Goal: Information Seeking & Learning: Learn about a topic

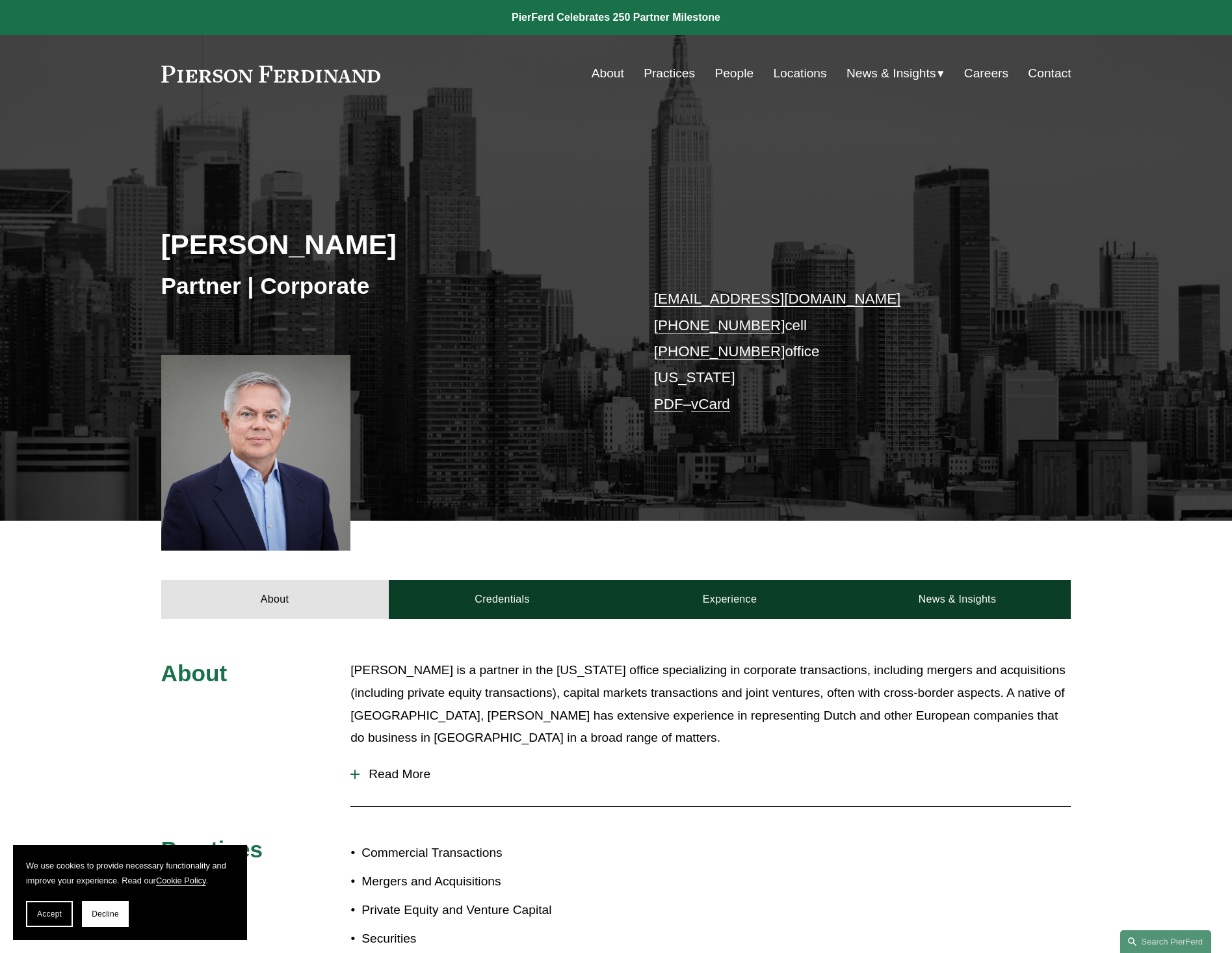
scroll to position [376, 0]
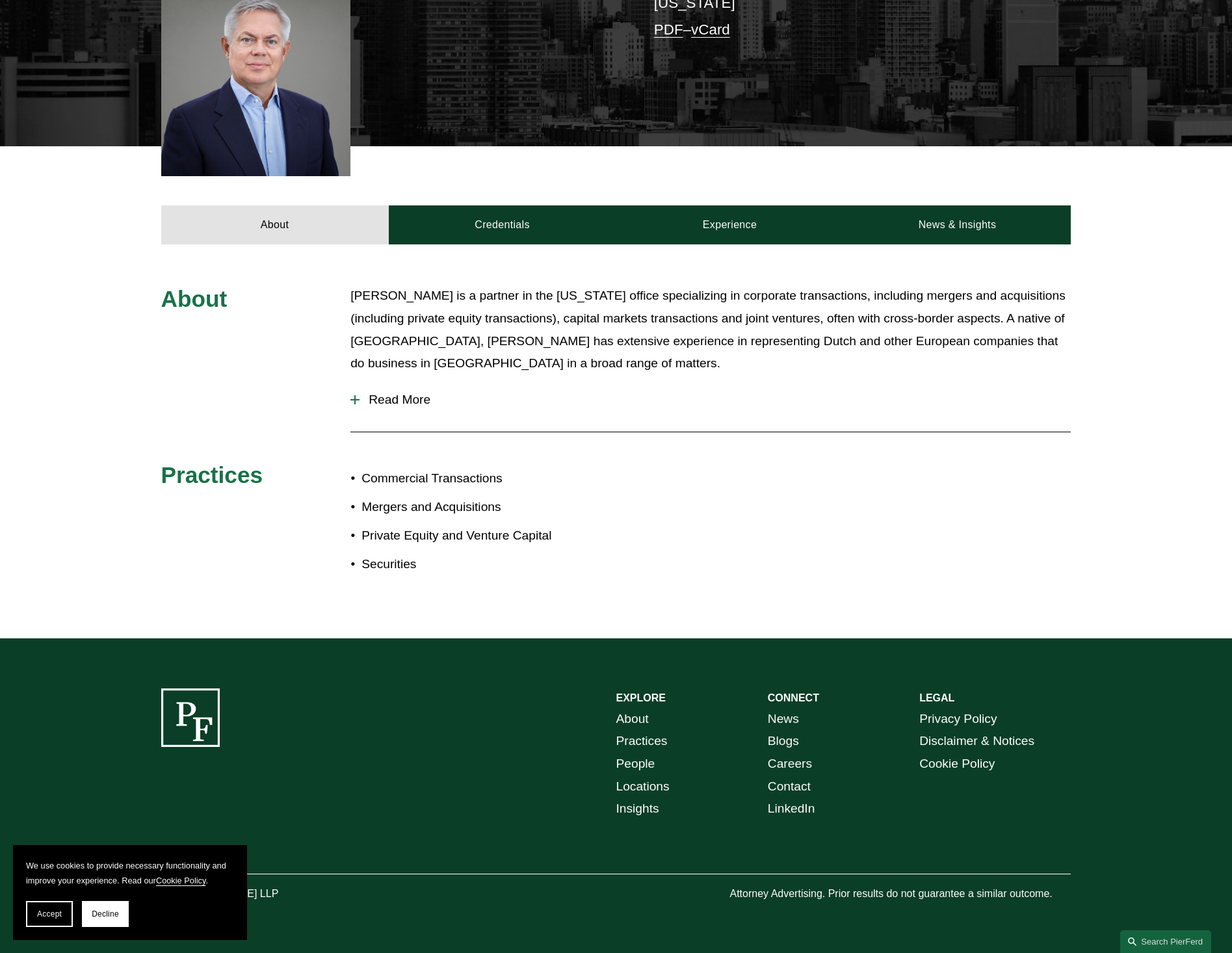
click at [399, 379] on div "[PERSON_NAME] is a partner in the [US_STATE] office specializing in corporate t…" at bounding box center [710, 333] width 720 height 97
click at [394, 395] on span "Read More" at bounding box center [715, 400] width 711 height 15
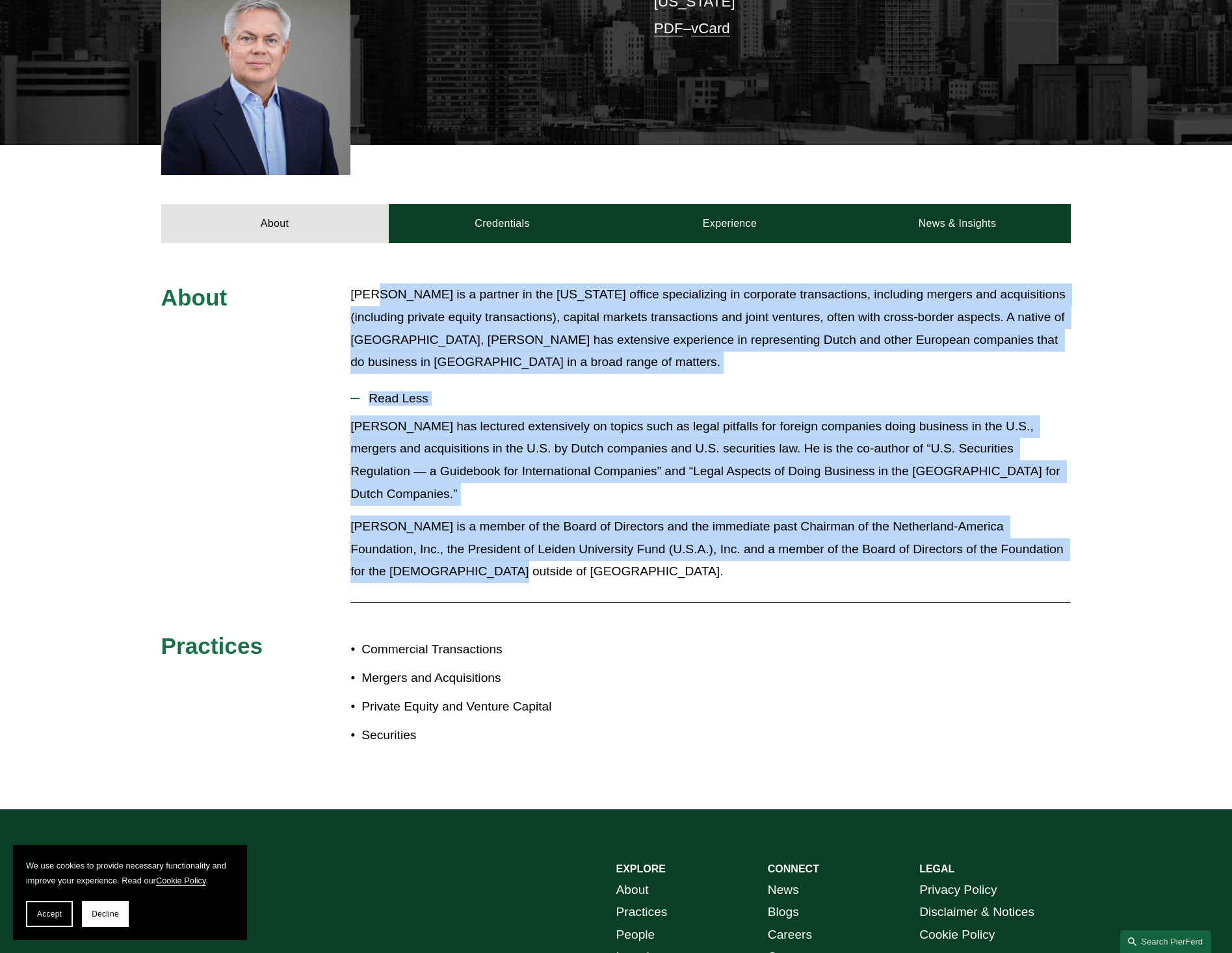
drag, startPoint x: 376, startPoint y: 293, endPoint x: 426, endPoint y: 547, distance: 258.9
click at [426, 547] on div "About [PERSON_NAME] is a partner in the [US_STATE] office specializing in corpo…" at bounding box center [616, 525] width 1232 height 485
click at [426, 547] on p "[PERSON_NAME] is a member of the Board of Directors and the immediate past Chai…" at bounding box center [710, 549] width 720 height 67
drag, startPoint x: 426, startPoint y: 547, endPoint x: 370, endPoint y: 292, distance: 261.1
click at [370, 292] on div "About [PERSON_NAME] is a partner in the [US_STATE] office specializing in corpo…" at bounding box center [616, 525] width 1232 height 485
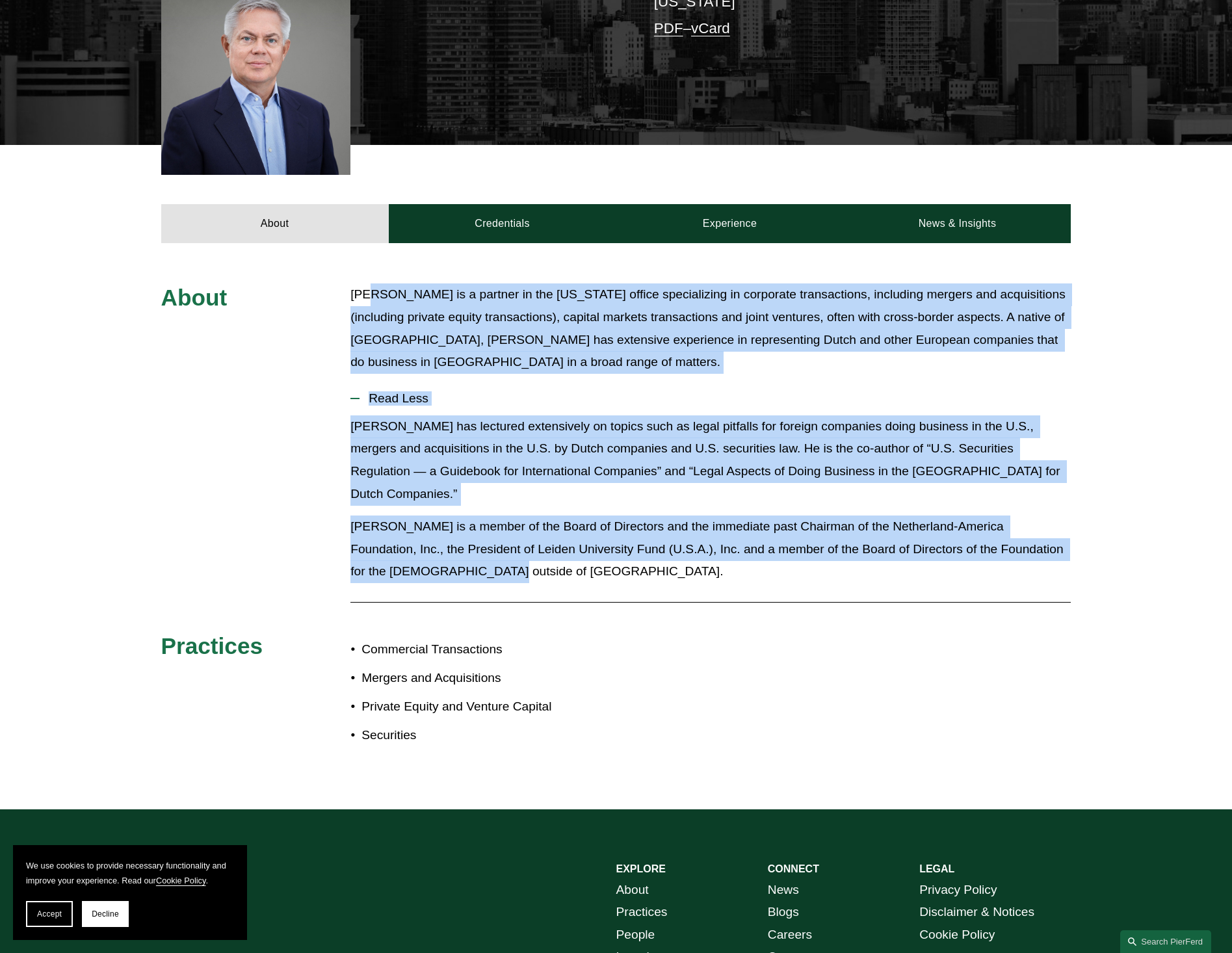
click at [370, 292] on p "[PERSON_NAME] is a partner in the [US_STATE] office specializing in corporate t…" at bounding box center [710, 328] width 720 height 90
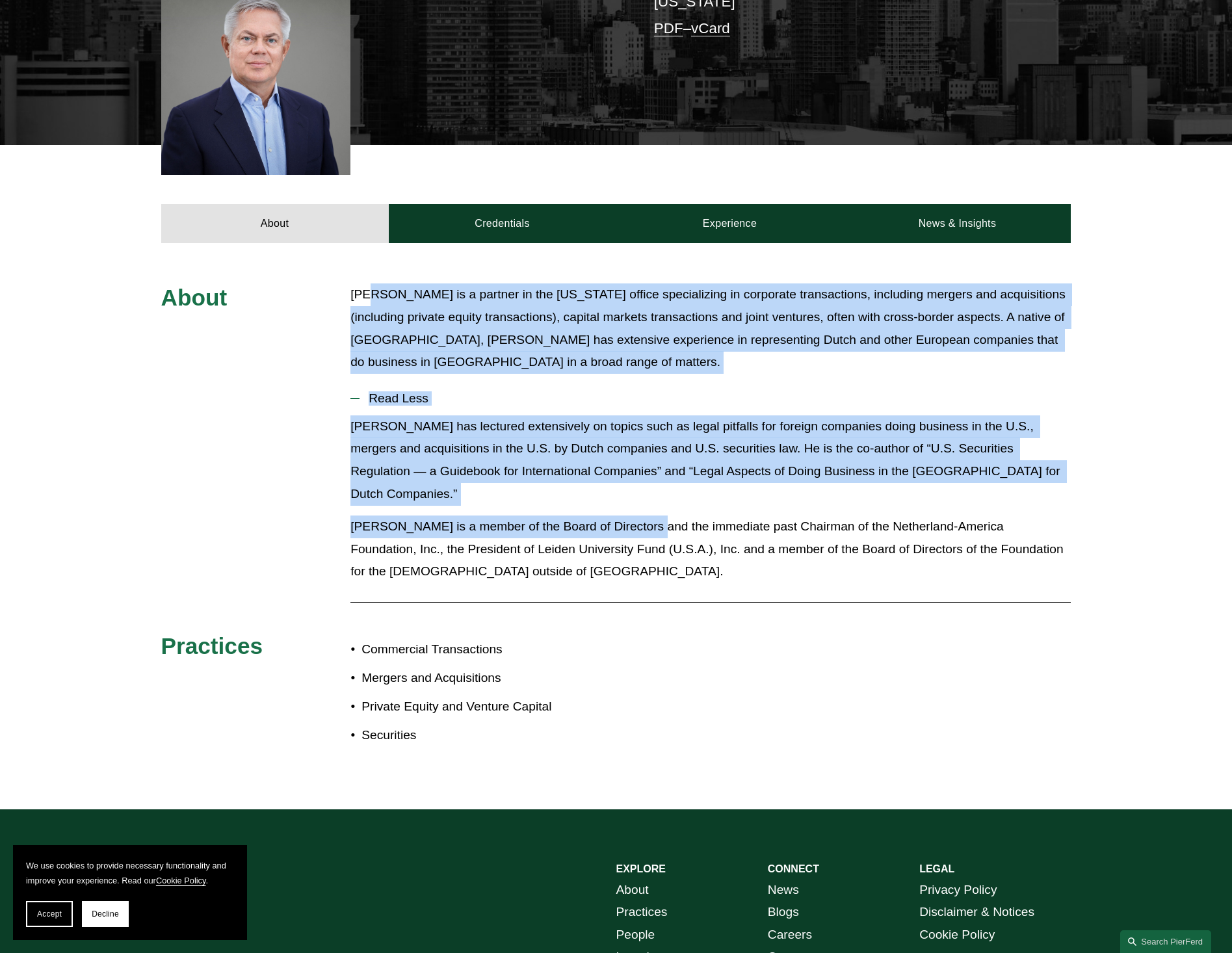
drag, startPoint x: 370, startPoint y: 292, endPoint x: 647, endPoint y: 511, distance: 353.1
click at [647, 511] on div "About [PERSON_NAME] is a partner in the [US_STATE] office specializing in corpo…" at bounding box center [616, 525] width 1232 height 485
click at [647, 515] on p "[PERSON_NAME] is a member of the Board of Directors and the immediate past Chai…" at bounding box center [710, 549] width 720 height 67
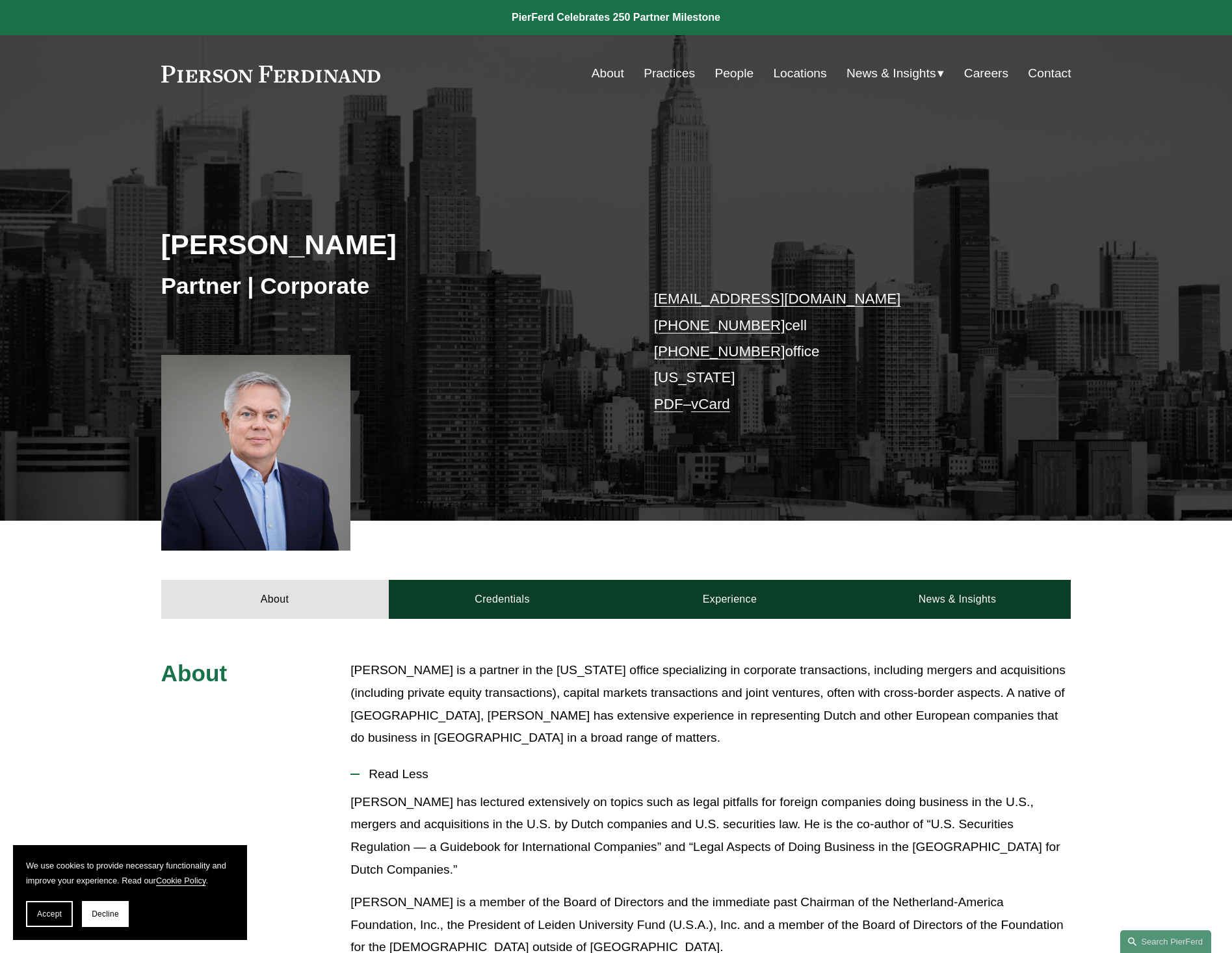
scroll to position [398, 0]
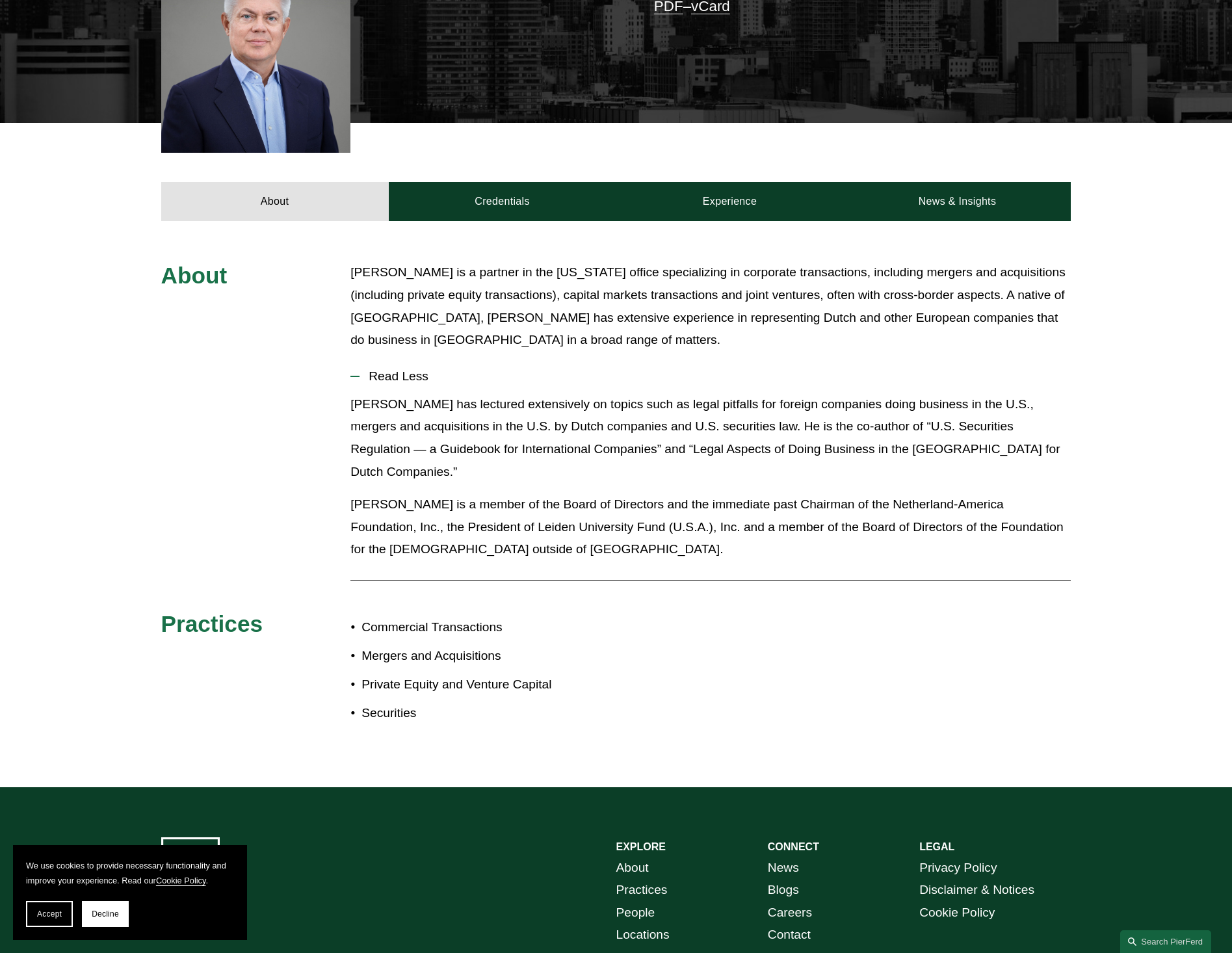
click at [779, 508] on p "[PERSON_NAME] is a member of the Board of Directors and the immediate past Chai…" at bounding box center [710, 527] width 720 height 67
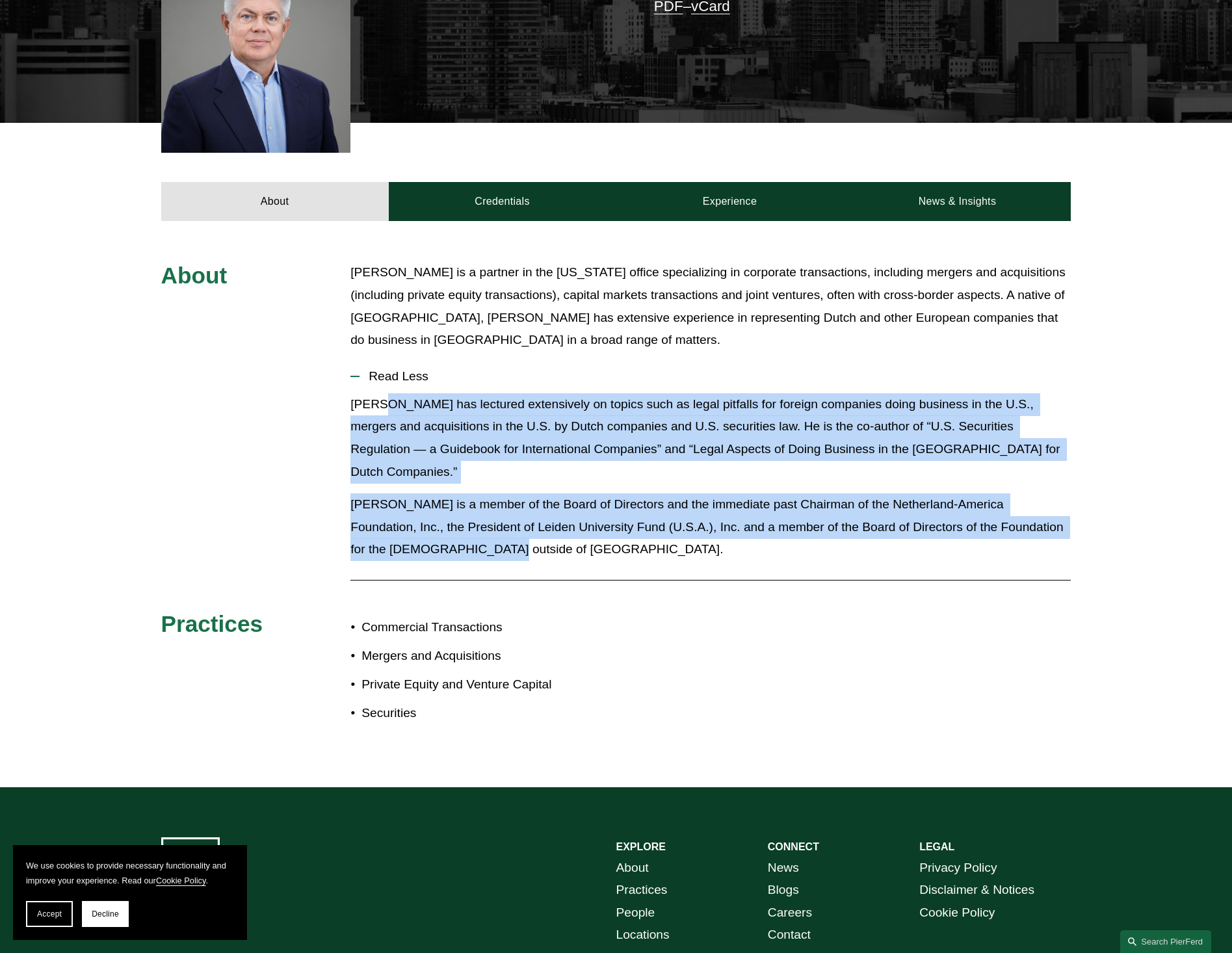
drag, startPoint x: 376, startPoint y: 403, endPoint x: 426, endPoint y: 524, distance: 130.9
click at [426, 524] on div "[PERSON_NAME] has lectured extensively on topics such as legal pitfalls for for…" at bounding box center [710, 482] width 720 height 177
click at [426, 524] on p "[PERSON_NAME] is a member of the Board of Directors and the immediate past Chai…" at bounding box center [710, 527] width 720 height 67
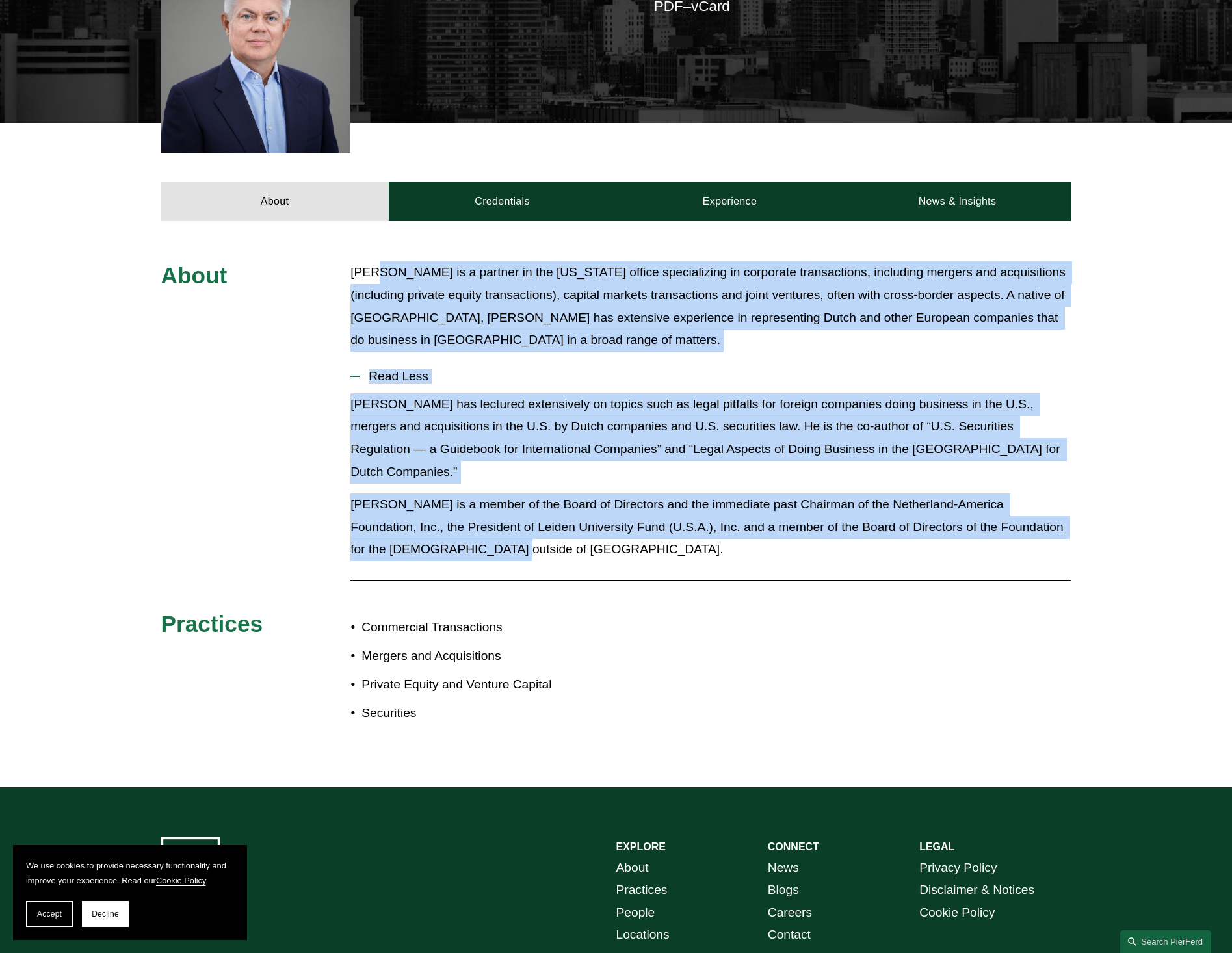
drag, startPoint x: 426, startPoint y: 524, endPoint x: 374, endPoint y: 269, distance: 260.2
click at [374, 269] on div "About [PERSON_NAME] is a partner in the [US_STATE] office specializing in corpo…" at bounding box center [616, 503] width 1232 height 485
click at [374, 269] on p "[PERSON_NAME] is a partner in the [US_STATE] office specializing in corporate t…" at bounding box center [710, 306] width 720 height 90
drag, startPoint x: 374, startPoint y: 269, endPoint x: 421, endPoint y: 530, distance: 265.2
click at [421, 530] on div "About [PERSON_NAME] is a partner in the [US_STATE] office specializing in corpo…" at bounding box center [616, 503] width 1232 height 485
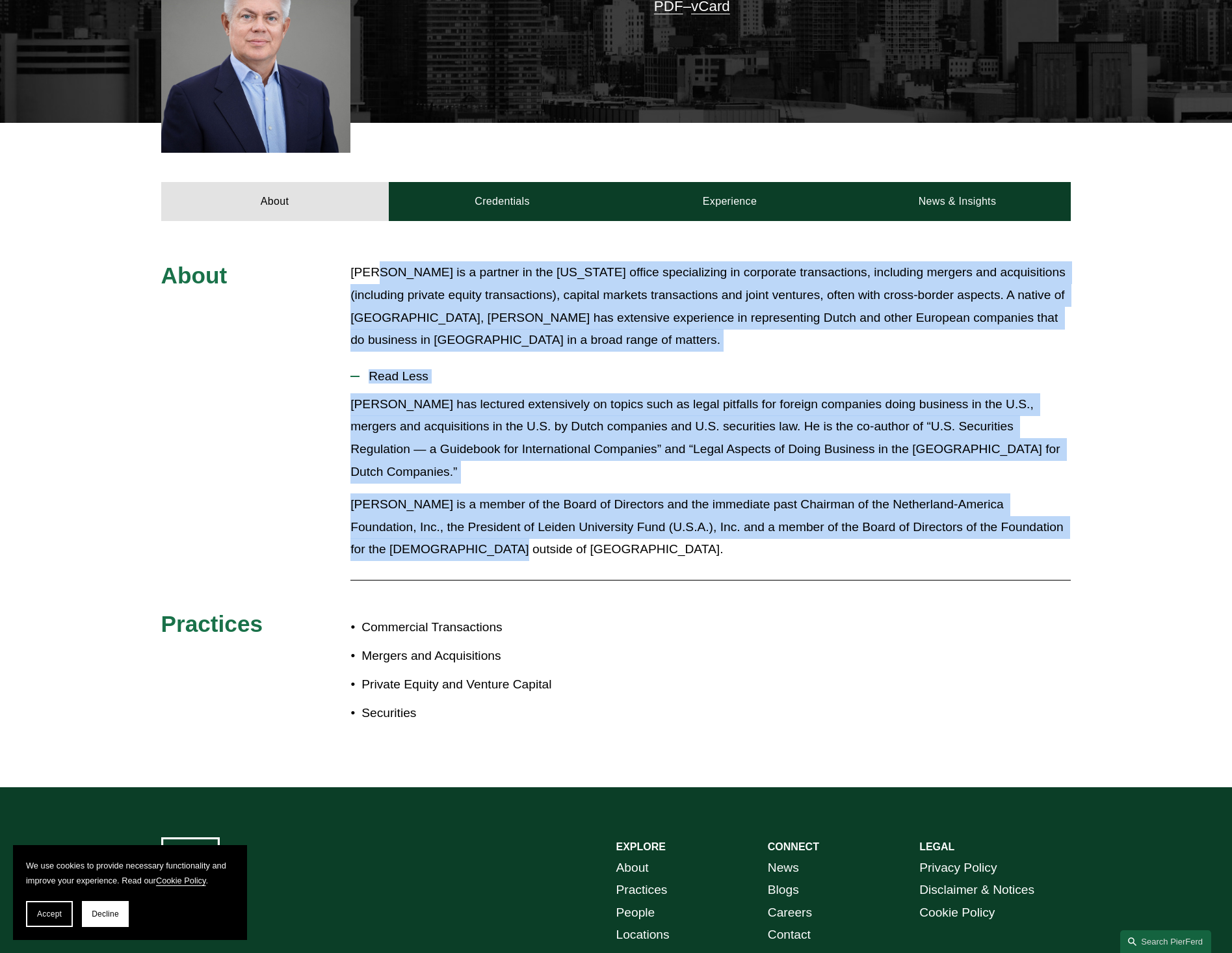
click at [421, 530] on p "[PERSON_NAME] is a member of the Board of Directors and the immediate past Chai…" at bounding box center [710, 527] width 720 height 67
drag, startPoint x: 421, startPoint y: 530, endPoint x: 370, endPoint y: 274, distance: 261.0
click at [370, 274] on div "About [PERSON_NAME] is a partner in the [US_STATE] office specializing in corpo…" at bounding box center [616, 503] width 1232 height 485
click at [370, 274] on p "[PERSON_NAME] is a partner in the [US_STATE] office specializing in corporate t…" at bounding box center [710, 306] width 720 height 90
drag, startPoint x: 370, startPoint y: 274, endPoint x: 420, endPoint y: 526, distance: 256.9
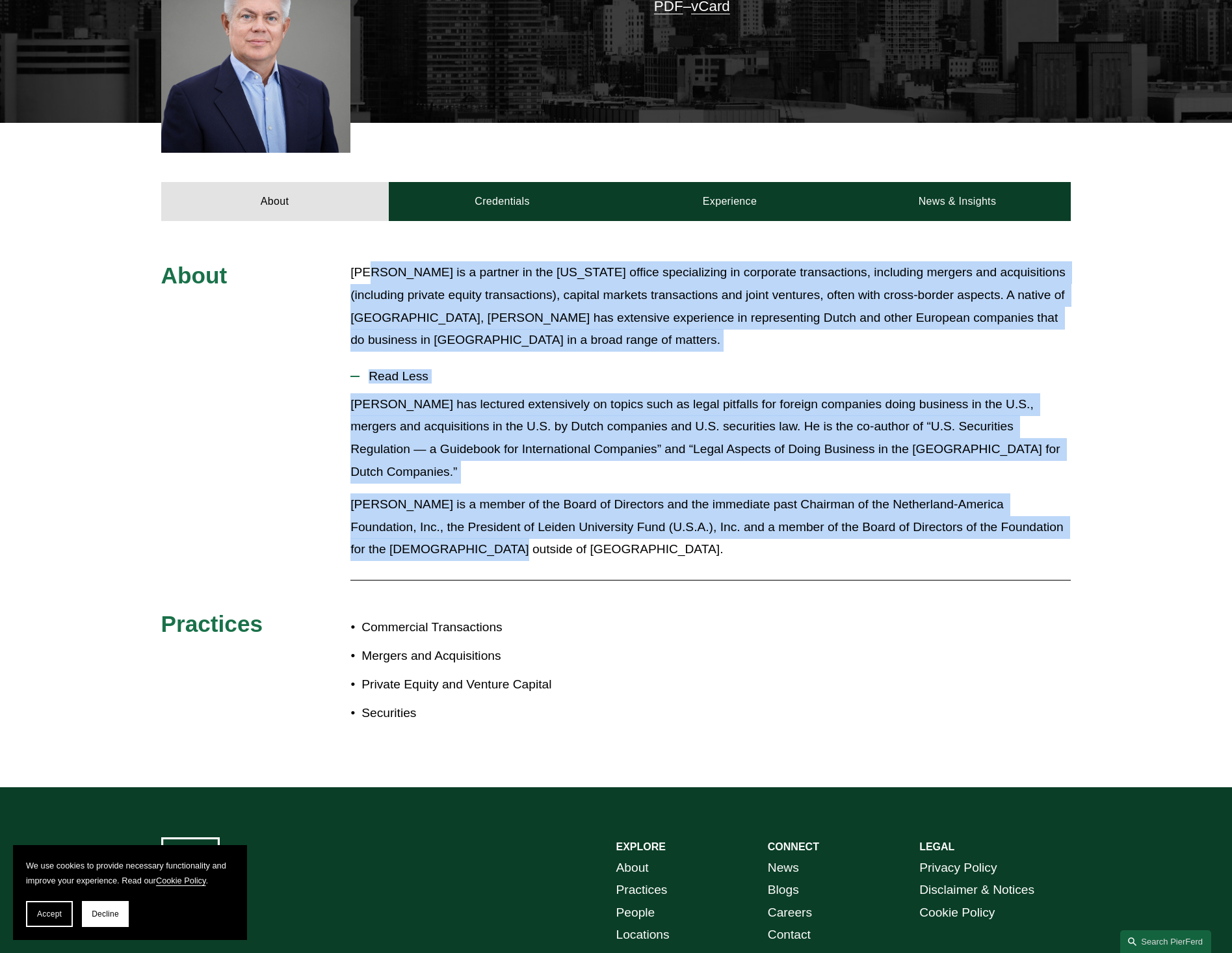
click at [420, 526] on div "About [PERSON_NAME] is a partner in the [US_STATE] office specializing in corpo…" at bounding box center [616, 503] width 1232 height 485
click at [420, 526] on p "[PERSON_NAME] is a member of the Board of Directors and the immediate past Chai…" at bounding box center [710, 527] width 720 height 67
drag, startPoint x: 420, startPoint y: 526, endPoint x: 371, endPoint y: 279, distance: 251.8
click at [371, 279] on div "About [PERSON_NAME] is a partner in the [US_STATE] office specializing in corpo…" at bounding box center [616, 503] width 1232 height 485
click at [371, 279] on p "[PERSON_NAME] is a partner in the [US_STATE] office specializing in corporate t…" at bounding box center [710, 306] width 720 height 90
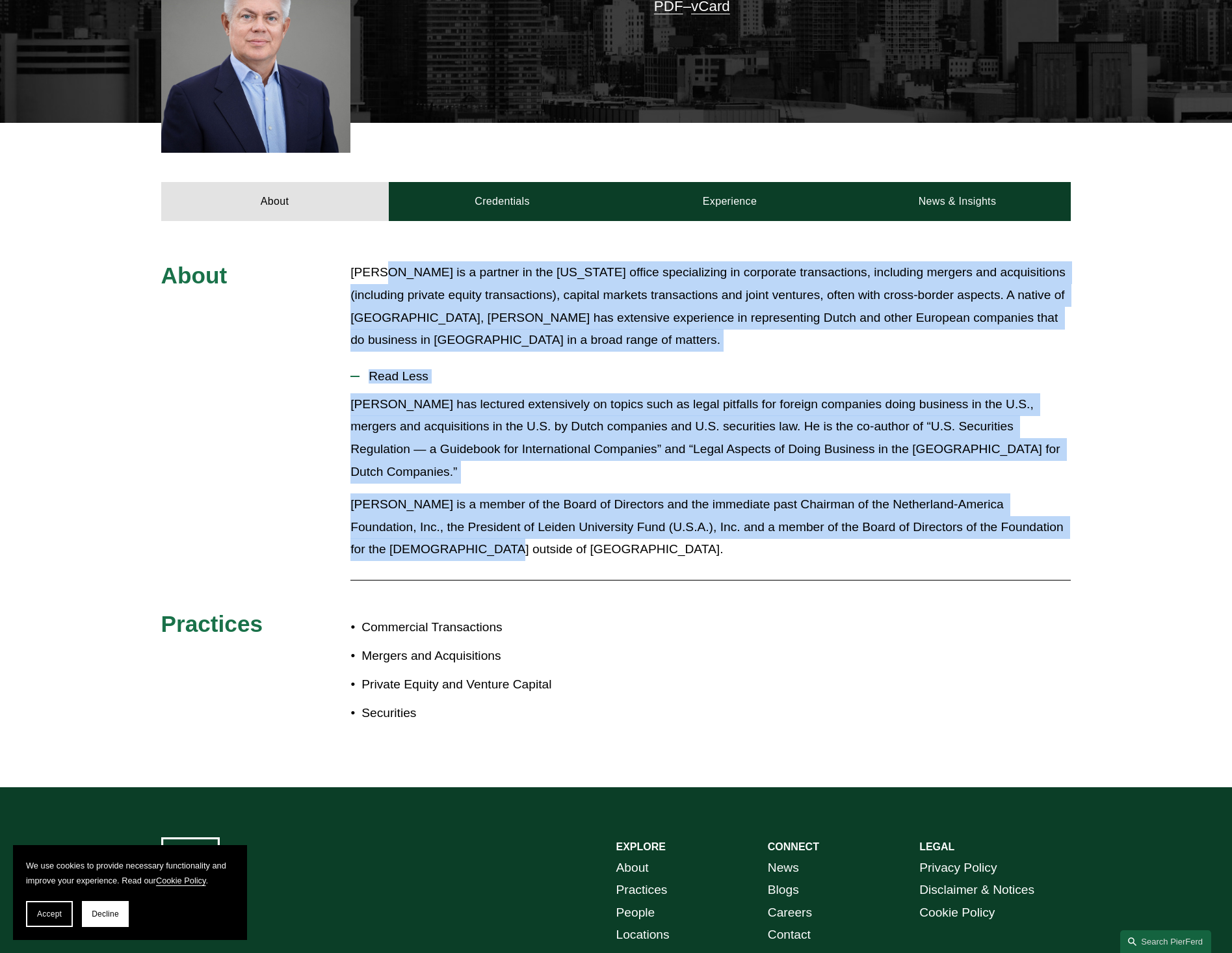
drag, startPoint x: 383, startPoint y: 270, endPoint x: 418, endPoint y: 530, distance: 262.3
click at [418, 530] on div "About [PERSON_NAME] is a partner in the [US_STATE] office specializing in corpo…" at bounding box center [616, 503] width 1232 height 485
click at [418, 530] on p "[PERSON_NAME] is a member of the Board of Directors and the immediate past Chai…" at bounding box center [710, 527] width 720 height 67
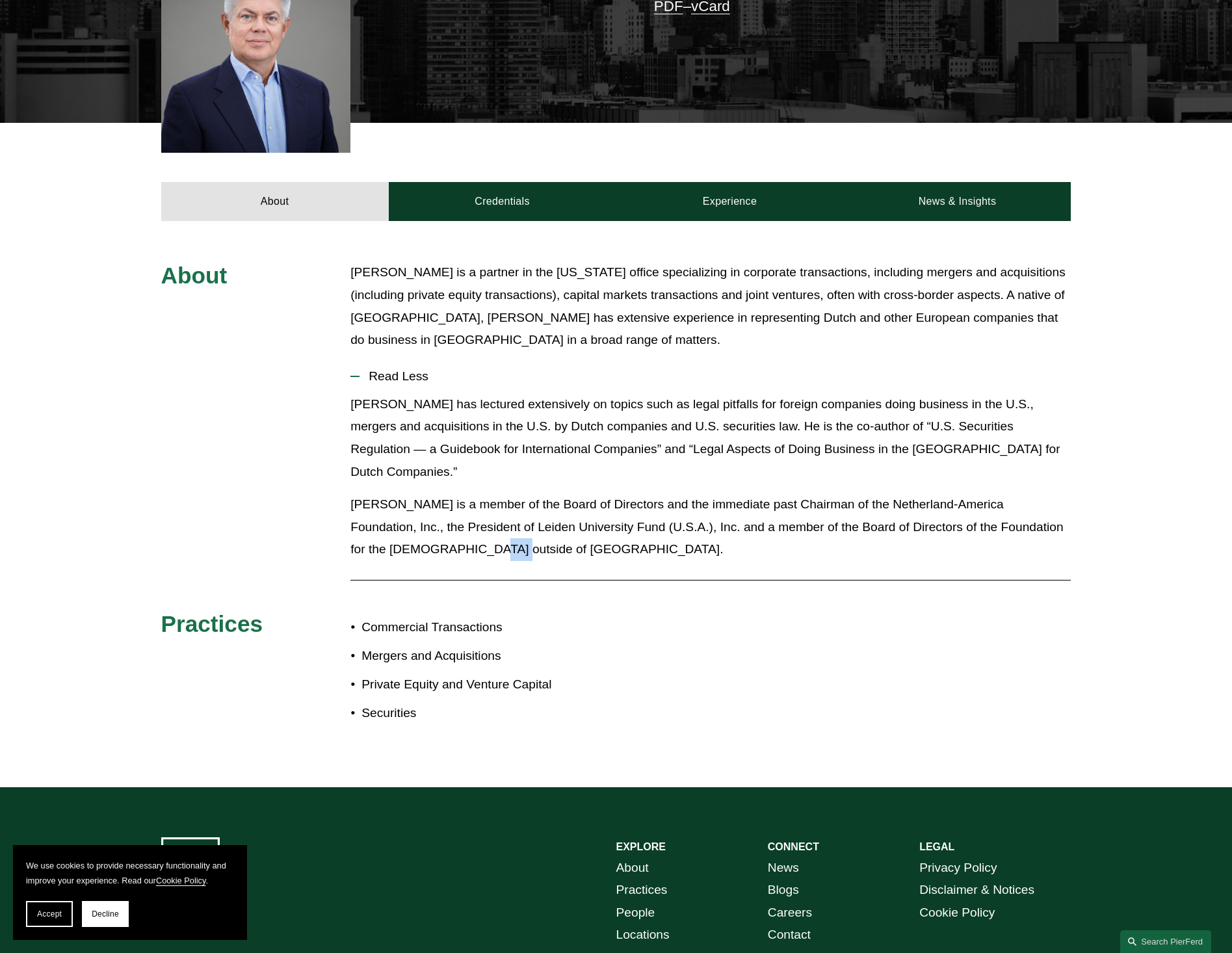
click at [418, 530] on p "[PERSON_NAME] is a member of the Board of Directors and the immediate past Chai…" at bounding box center [710, 527] width 720 height 67
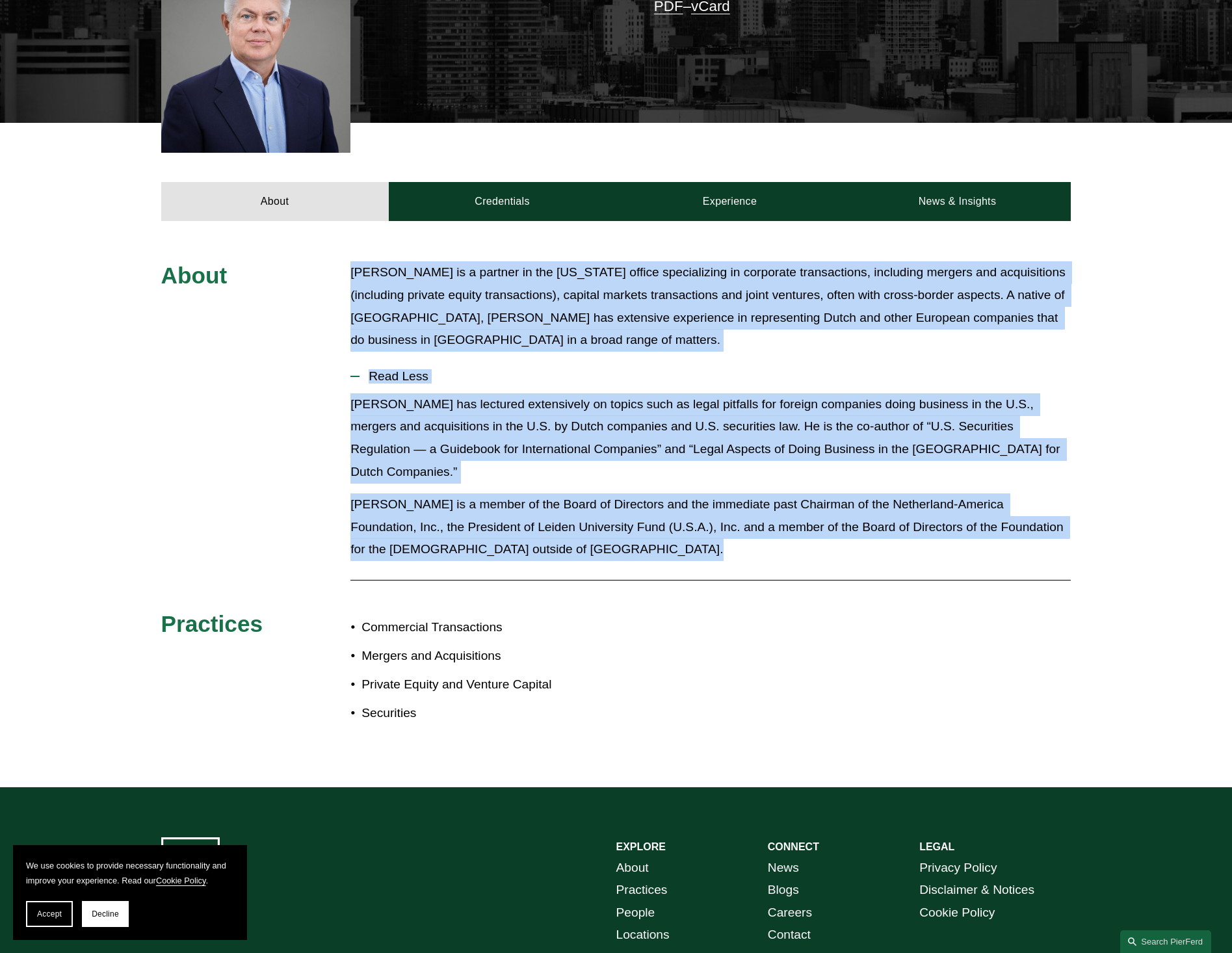
drag, startPoint x: 418, startPoint y: 530, endPoint x: 385, endPoint y: 278, distance: 254.2
click at [385, 278] on div "About [PERSON_NAME] is a partner in the [US_STATE] office specializing in corpo…" at bounding box center [616, 503] width 1232 height 485
click at [385, 278] on p "[PERSON_NAME] is a partner in the [US_STATE] office specializing in corporate t…" at bounding box center [710, 306] width 720 height 90
drag, startPoint x: 385, startPoint y: 278, endPoint x: 391, endPoint y: 527, distance: 249.1
click at [391, 527] on div "About [PERSON_NAME] is a partner in the [US_STATE] office specializing in corpo…" at bounding box center [616, 503] width 1232 height 485
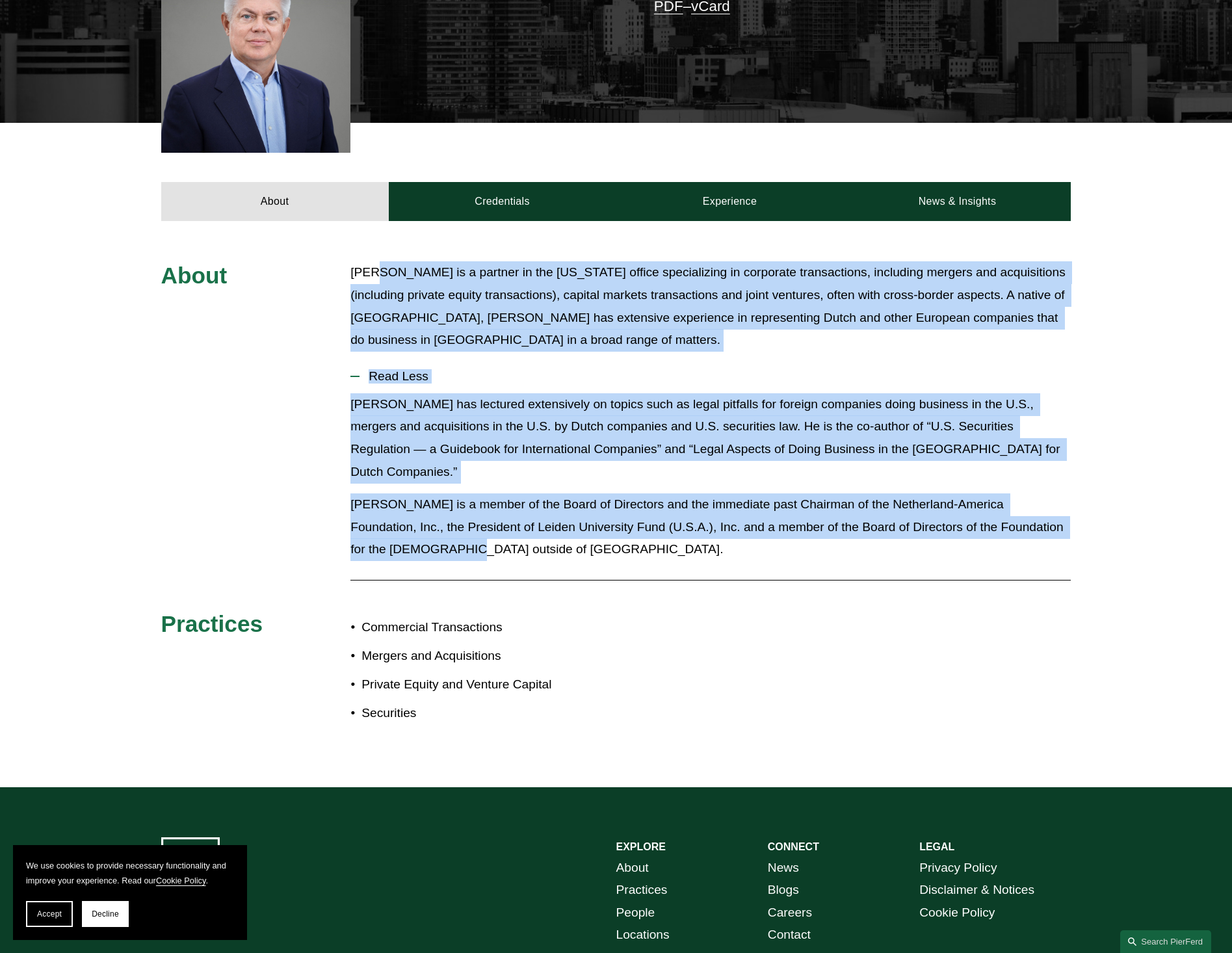
drag, startPoint x: 391, startPoint y: 527, endPoint x: 358, endPoint y: 511, distance: 36.7
click at [358, 511] on p "[PERSON_NAME] is a member of the Board of Directors and the immediate past Chai…" at bounding box center [710, 527] width 720 height 67
drag, startPoint x: 423, startPoint y: 529, endPoint x: 374, endPoint y: 266, distance: 267.5
click at [374, 266] on div "About [PERSON_NAME] is a partner in the [US_STATE] office specializing in corpo…" at bounding box center [616, 503] width 1232 height 485
click at [397, 379] on span "Read Less" at bounding box center [715, 377] width 711 height 15
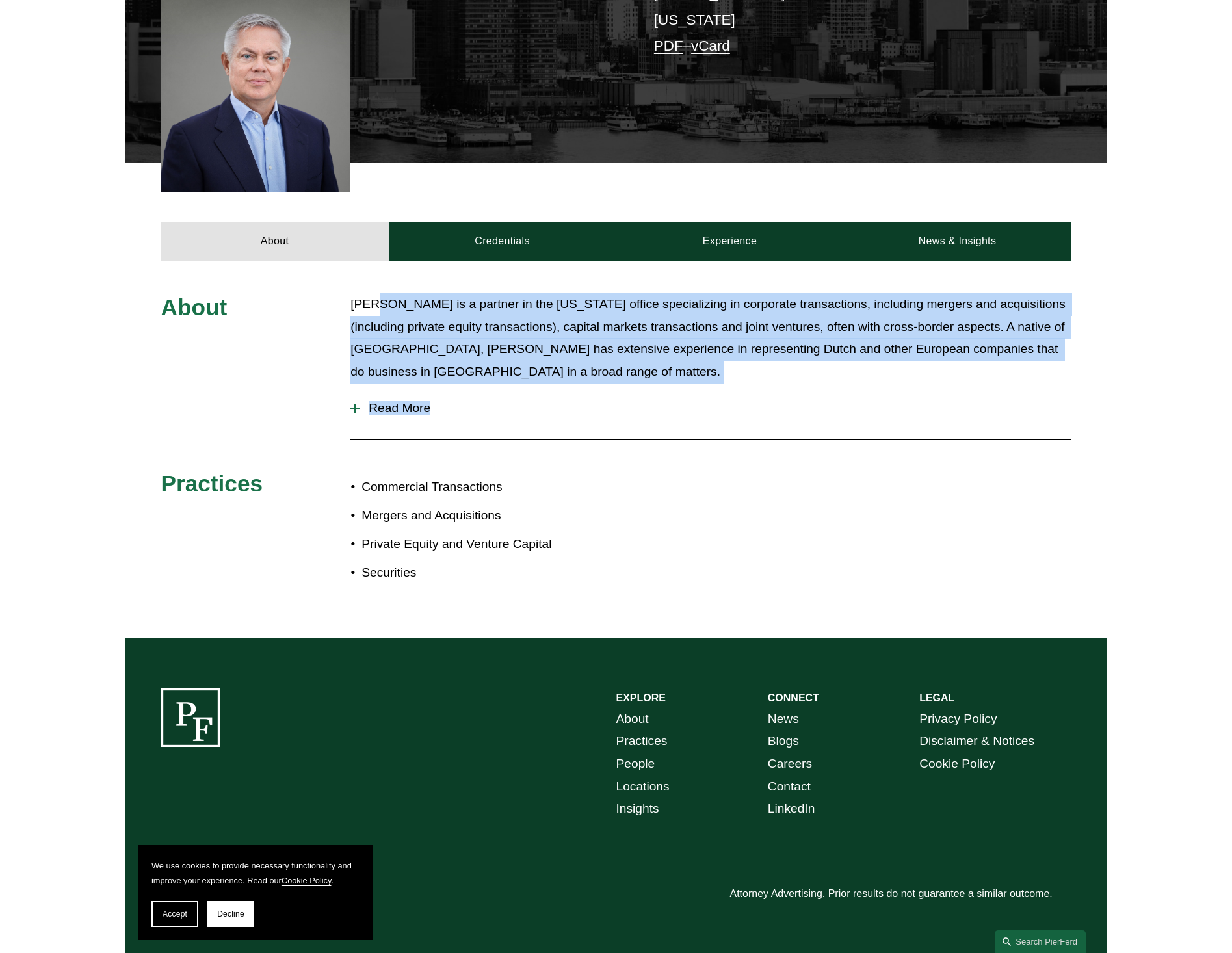
scroll to position [376, 0]
